Goal: Information Seeking & Learning: Understand process/instructions

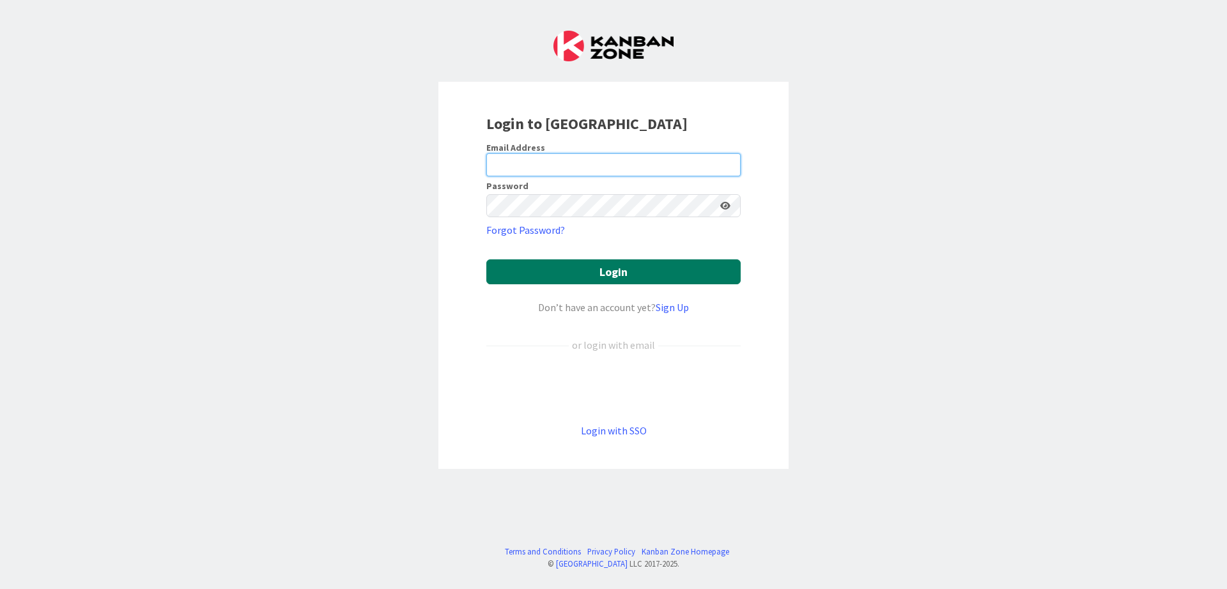
type input "[DOMAIN_NAME][EMAIL_ADDRESS][DOMAIN_NAME]"
click at [622, 277] on button "Login" at bounding box center [613, 272] width 254 height 25
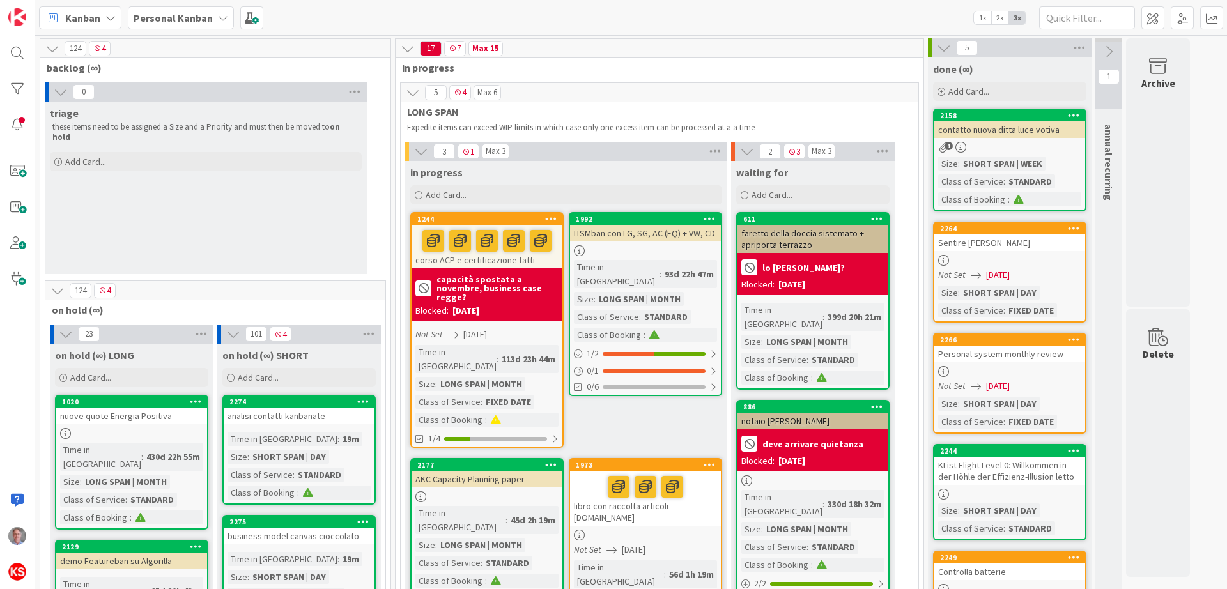
drag, startPoint x: 1221, startPoint y: 113, endPoint x: 1218, endPoint y: 226, distance: 113.8
click at [1218, 226] on body "Kanban Personal Kanban 1x 2x 3x 124 4 backlog (∞) 0 triage these items need to …" at bounding box center [613, 294] width 1227 height 589
click at [1201, 0] on div at bounding box center [613, 0] width 1227 height 0
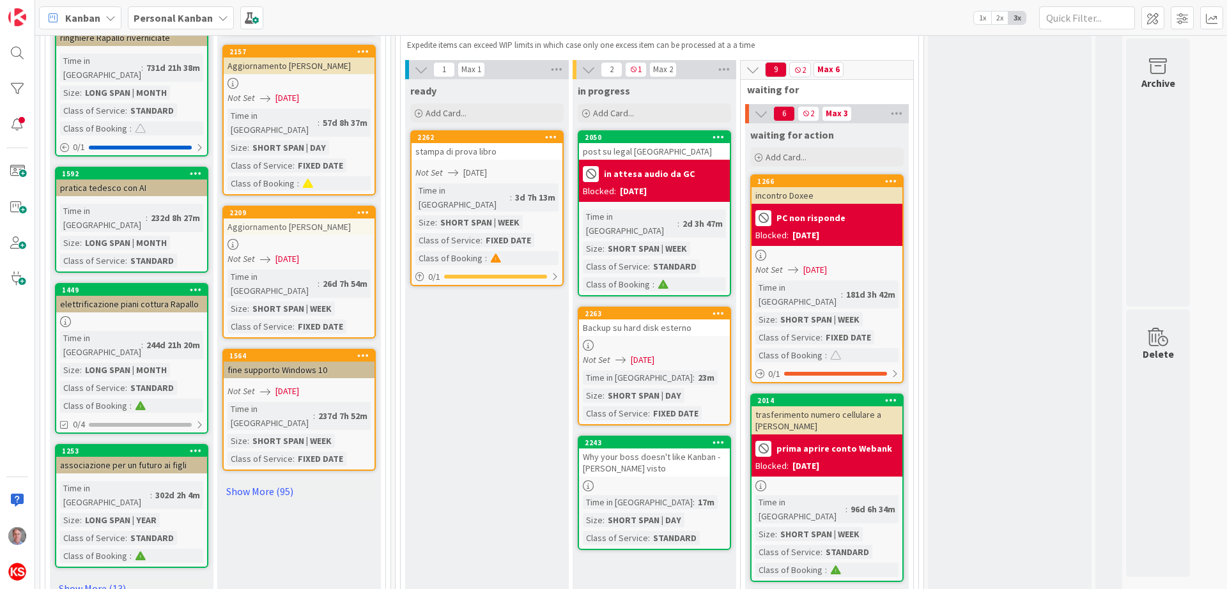
scroll to position [1275, 0]
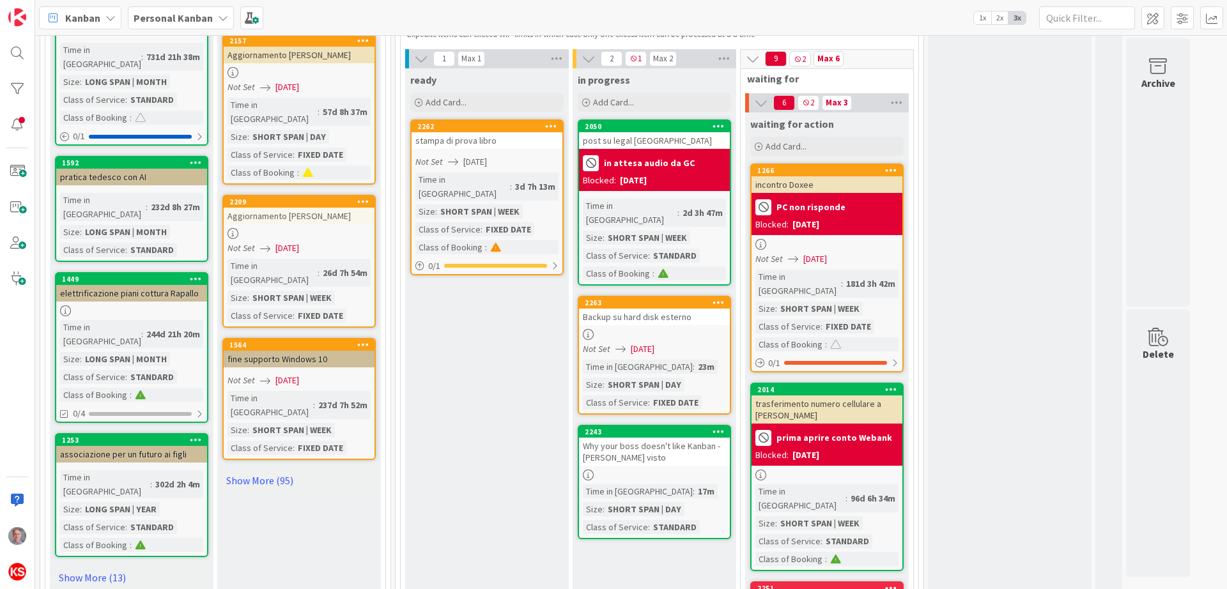
click at [676, 309] on div "Backup su hard disk esterno" at bounding box center [654, 317] width 151 height 17
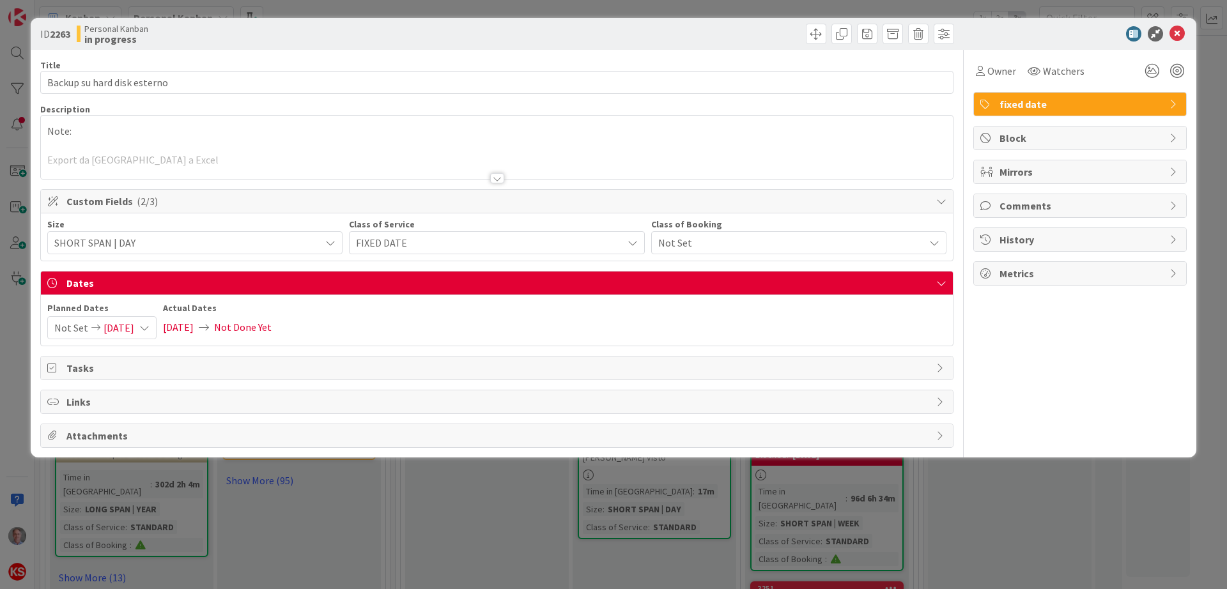
click at [502, 176] on div at bounding box center [497, 178] width 14 height 10
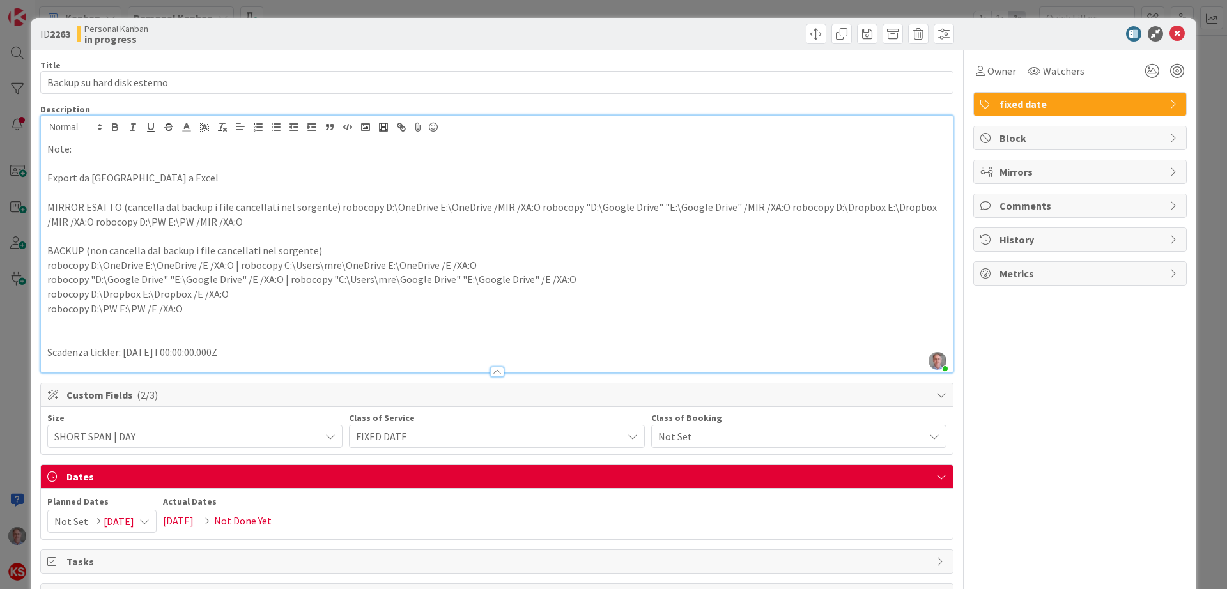
click at [807, 254] on p "BACKUP (non cancella dal backup i file cancellati nel sorgente)" at bounding box center [496, 251] width 899 height 15
drag, startPoint x: 239, startPoint y: 264, endPoint x: 470, endPoint y: 268, distance: 230.8
click at [470, 268] on p "robocopy D:\OneDrive E:\OneDrive /E /XA:O | robocopy C:\Users\mre\OneDrive E:\O…" at bounding box center [496, 265] width 899 height 15
copy p "robocopy C:\Users\mre\OneDrive E:\OneDrive /E /XA:O"
click at [861, 244] on p "BACKUP (non cancella dal backup i file cancellati nel sorgente)" at bounding box center [496, 251] width 899 height 15
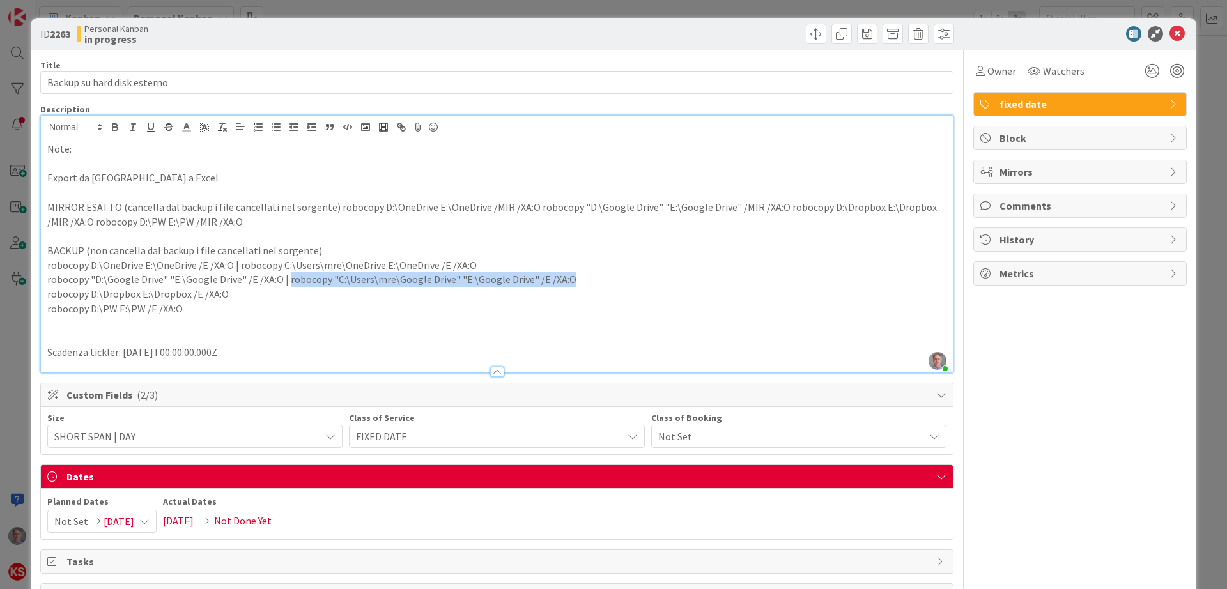
drag, startPoint x: 286, startPoint y: 283, endPoint x: 564, endPoint y: 281, distance: 277.5
click at [564, 281] on p "robocopy "D:\Google Drive" "E:\Google Drive" /E /XA:O | robocopy "C:\Users\mre\…" at bounding box center [496, 279] width 899 height 15
copy p "robocopy "C:\Users\mre\Google Drive" "E:\Google Drive" /E /XA:O"
click at [983, 368] on div "Owner Watchers fixed date Block Mirrors Comments History Metrics" at bounding box center [1081, 346] width 214 height 592
click at [1170, 33] on icon at bounding box center [1177, 33] width 15 height 15
